Goal: Check status: Check status

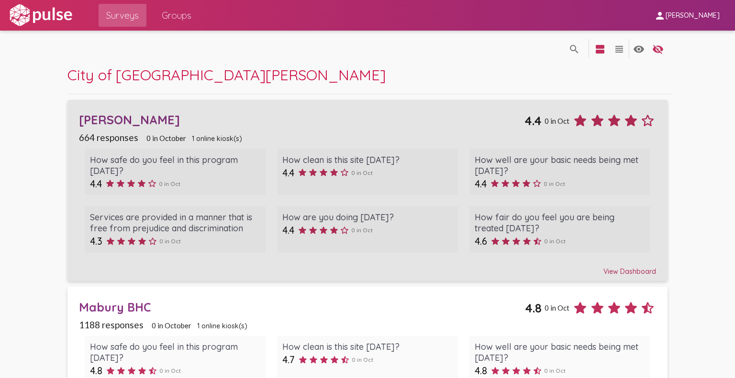
click at [360, 114] on div "[PERSON_NAME]" at bounding box center [301, 119] width 445 height 15
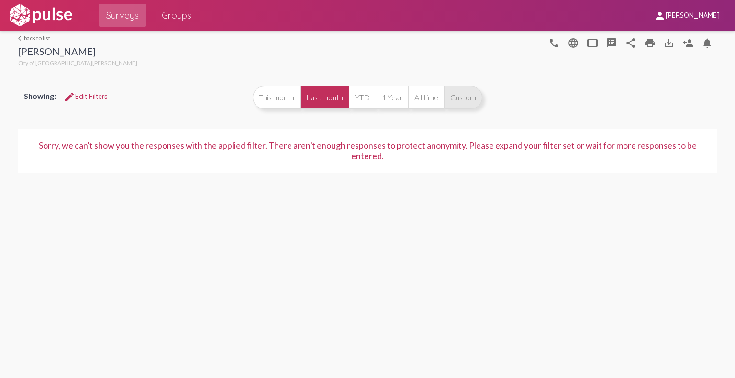
click at [462, 99] on button "Custom" at bounding box center [463, 97] width 38 height 23
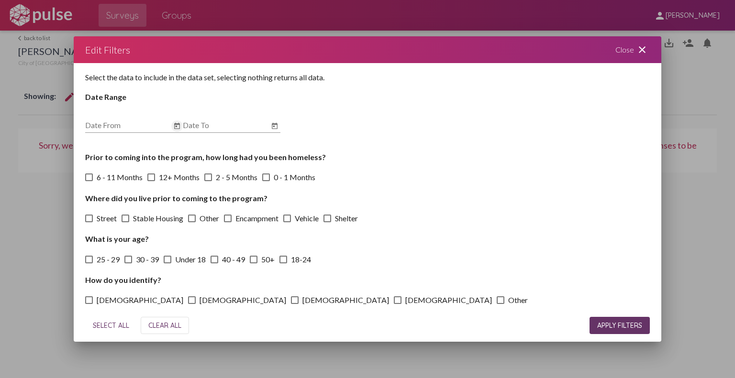
click at [176, 124] on icon "Open calendar" at bounding box center [177, 126] width 6 height 6
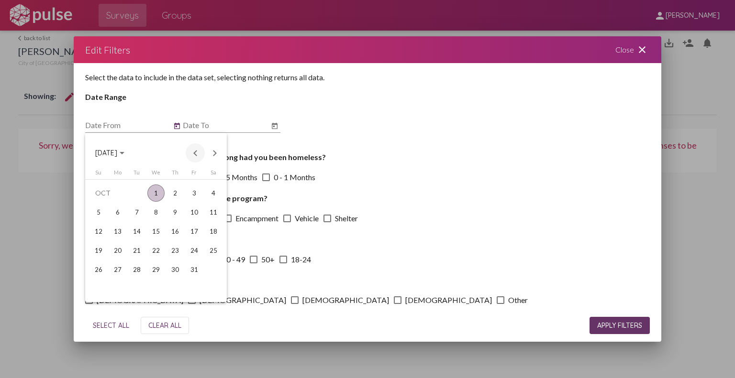
click at [189, 154] on button "Previous month" at bounding box center [195, 153] width 19 height 19
click at [136, 217] on div "1" at bounding box center [136, 212] width 17 height 17
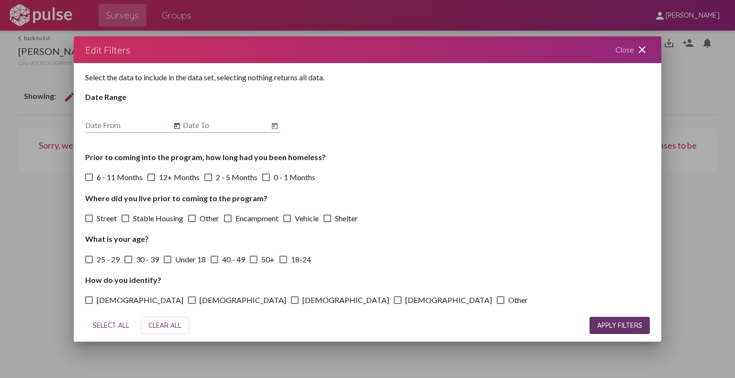
type input "[DATE]"
click at [274, 128] on icon "Open calendar" at bounding box center [275, 126] width 8 height 11
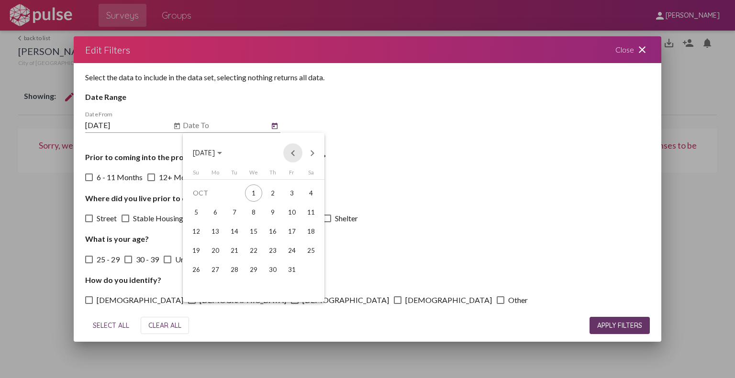
click at [287, 154] on button "Previous month" at bounding box center [292, 153] width 19 height 19
click at [230, 285] on div "30" at bounding box center [234, 288] width 17 height 17
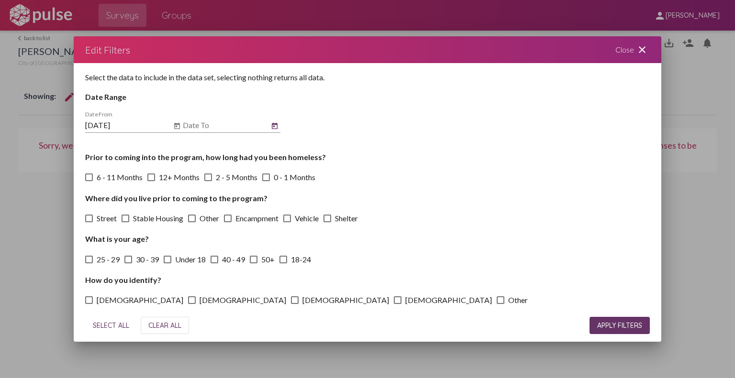
type input "[DATE]"
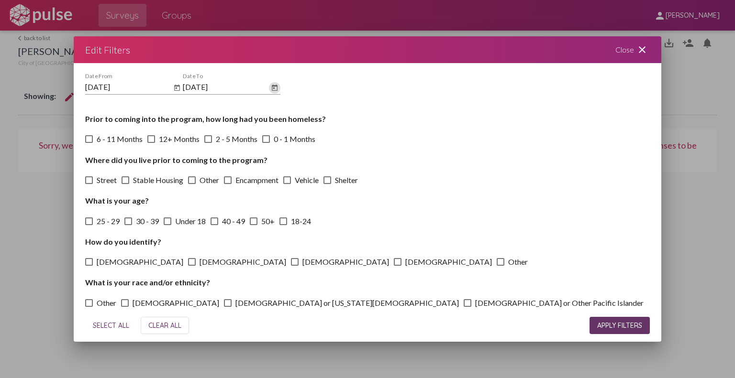
scroll to position [94, 0]
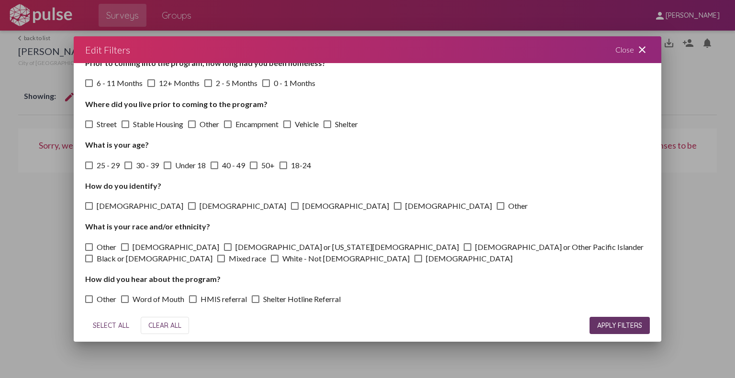
click at [617, 320] on button "APPLY FILTERS" at bounding box center [619, 325] width 60 height 17
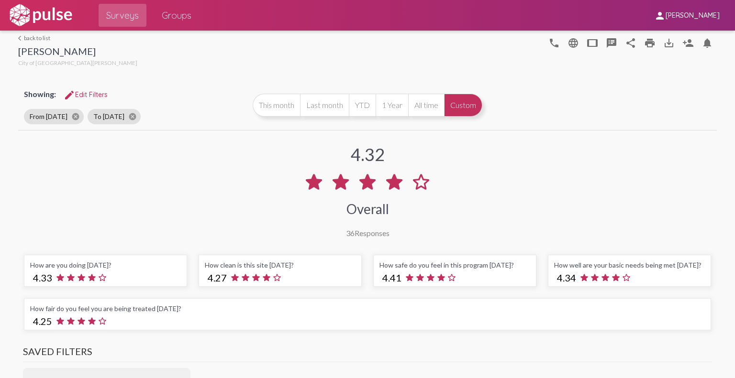
click at [40, 39] on link "arrow_back_ios back to list" at bounding box center [77, 37] width 119 height 7
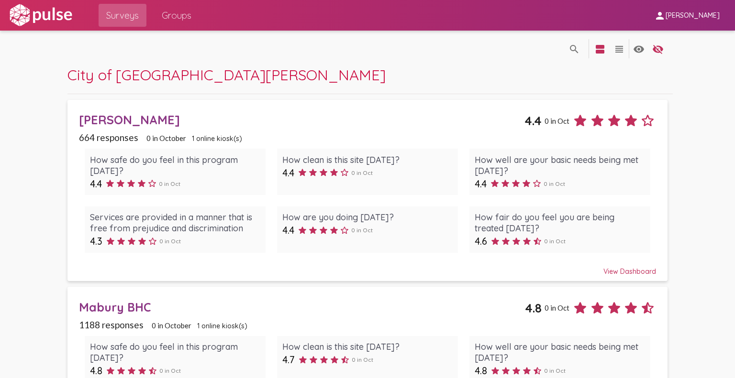
click at [182, 307] on div "Mabury BHC" at bounding box center [302, 307] width 446 height 15
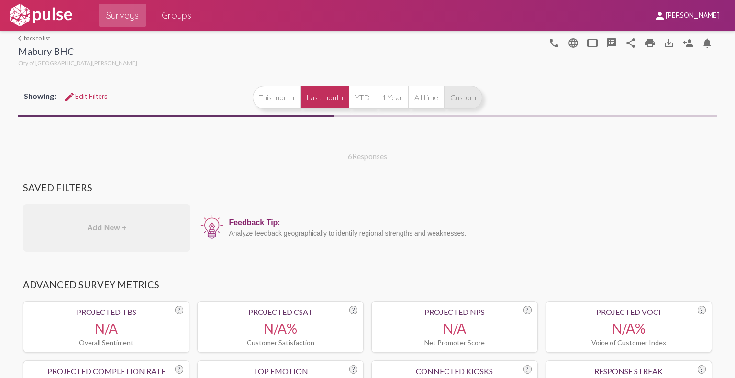
click at [459, 101] on button "Custom" at bounding box center [463, 97] width 38 height 23
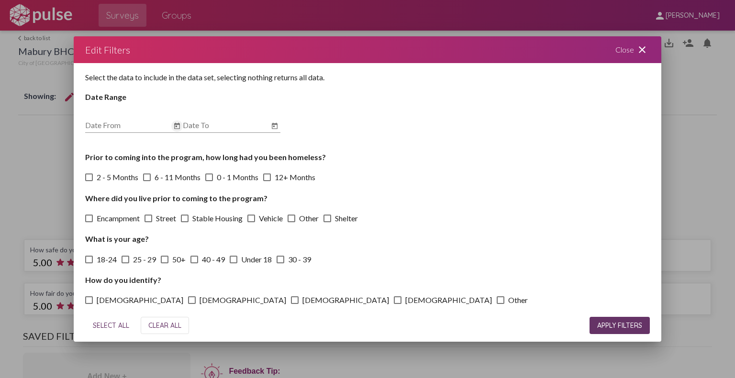
click at [176, 124] on icon "Open calendar" at bounding box center [177, 126] width 6 height 6
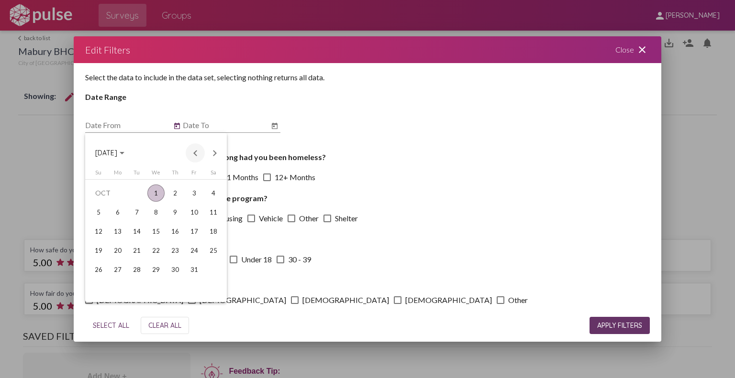
click at [191, 154] on button "Previous month" at bounding box center [195, 153] width 19 height 19
click at [193, 155] on button "Previous month" at bounding box center [195, 153] width 19 height 19
click at [135, 218] on div "1" at bounding box center [136, 212] width 17 height 17
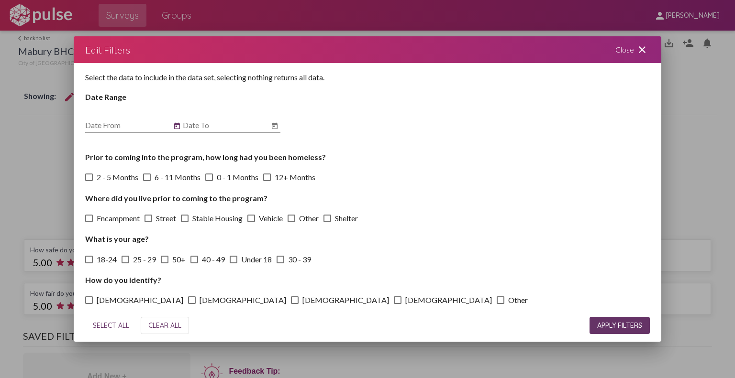
type input "[DATE]"
click at [276, 125] on icon "Open calendar" at bounding box center [275, 126] width 6 height 6
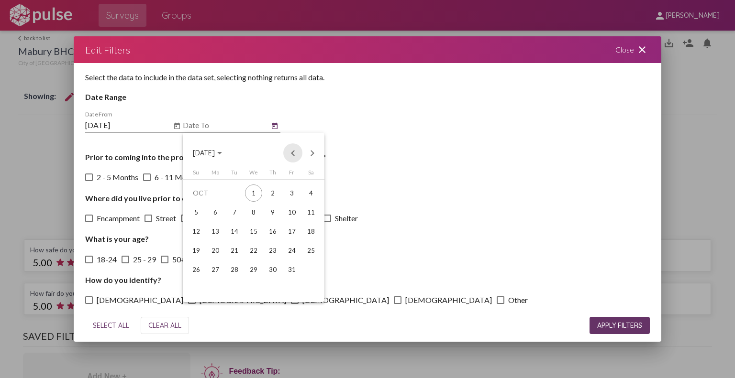
click at [287, 155] on button "Previous month" at bounding box center [292, 153] width 19 height 19
click at [233, 287] on div "30" at bounding box center [234, 288] width 17 height 17
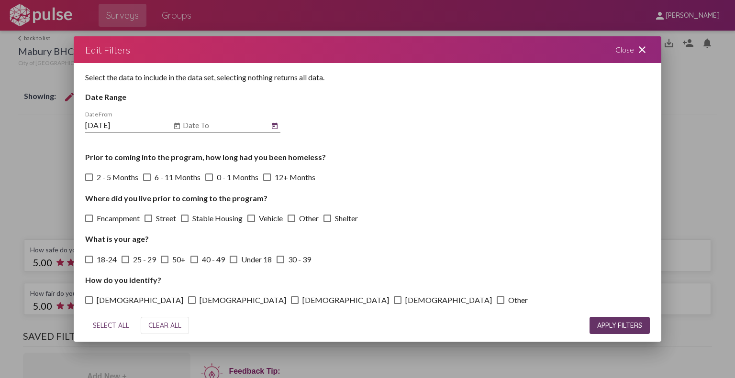
type input "[DATE]"
click at [615, 330] on button "APPLY FILTERS" at bounding box center [619, 325] width 60 height 17
